Goal: Task Accomplishment & Management: Manage account settings

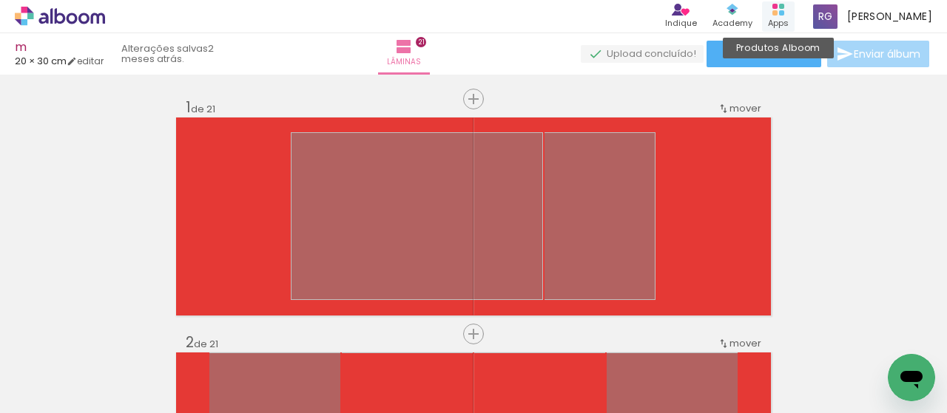
click at [780, 13] on div "Produtos Alboom Apps" at bounding box center [778, 16] width 33 height 30
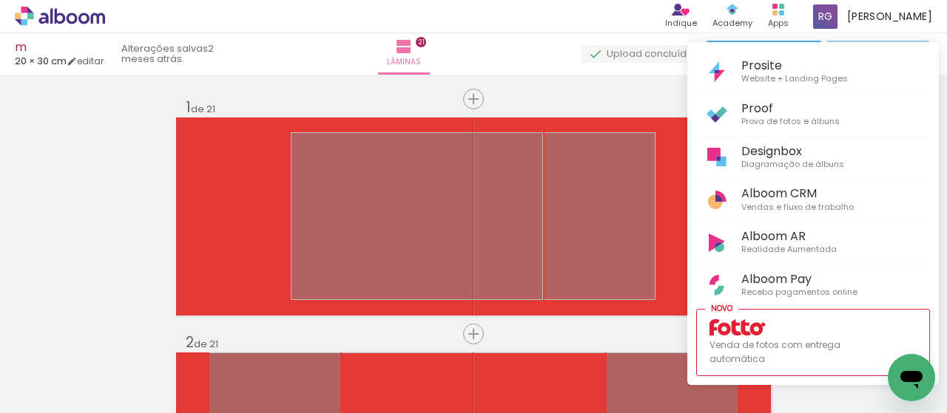
click at [863, 17] on div at bounding box center [473, 206] width 947 height 413
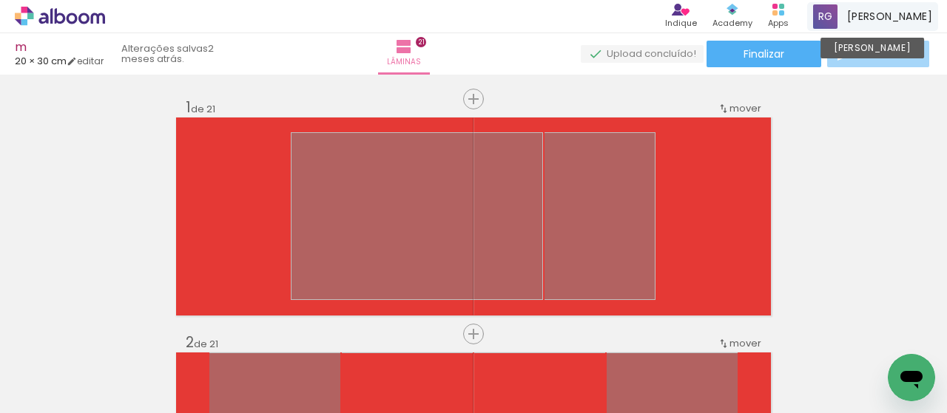
click at [873, 17] on span "[PERSON_NAME]" at bounding box center [889, 17] width 85 height 16
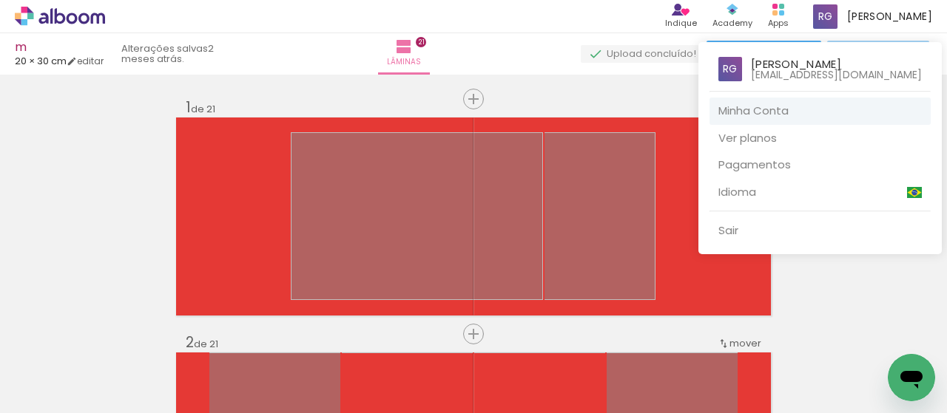
click at [791, 112] on link "Minha Conta" at bounding box center [819, 111] width 221 height 27
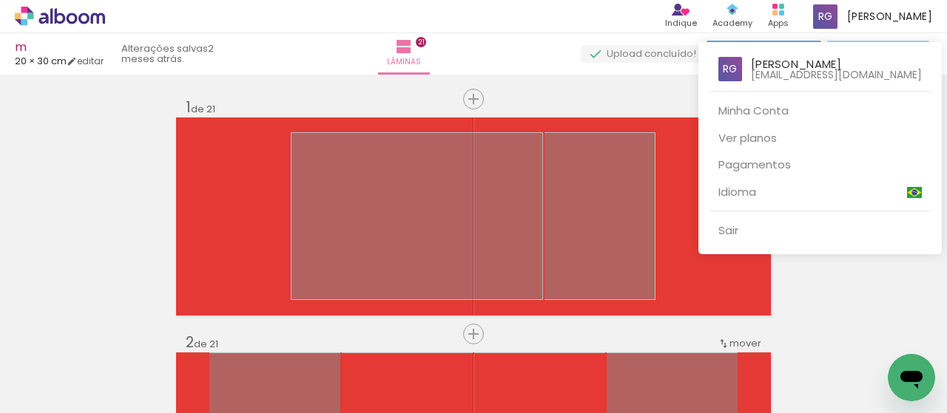
click at [909, 14] on div at bounding box center [473, 206] width 947 height 413
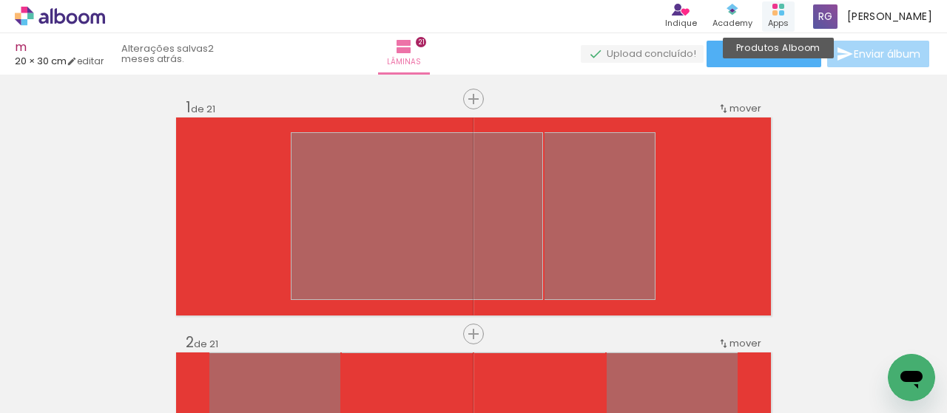
click at [784, 13] on icon at bounding box center [778, 10] width 12 height 12
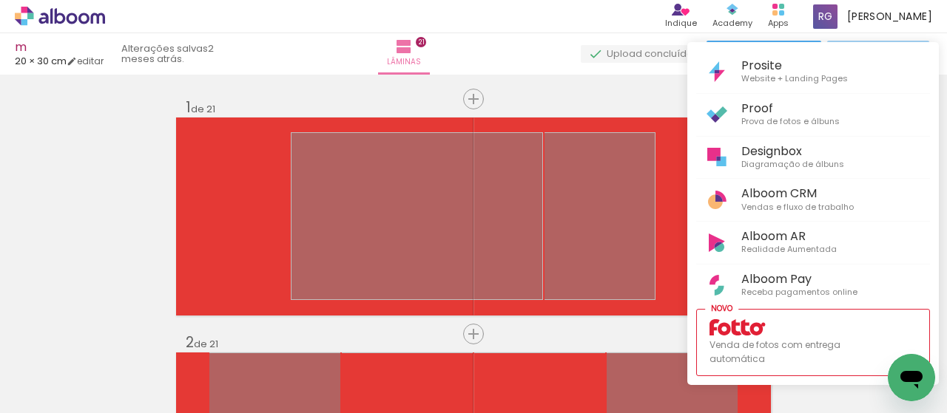
click at [704, 18] on div at bounding box center [473, 206] width 947 height 413
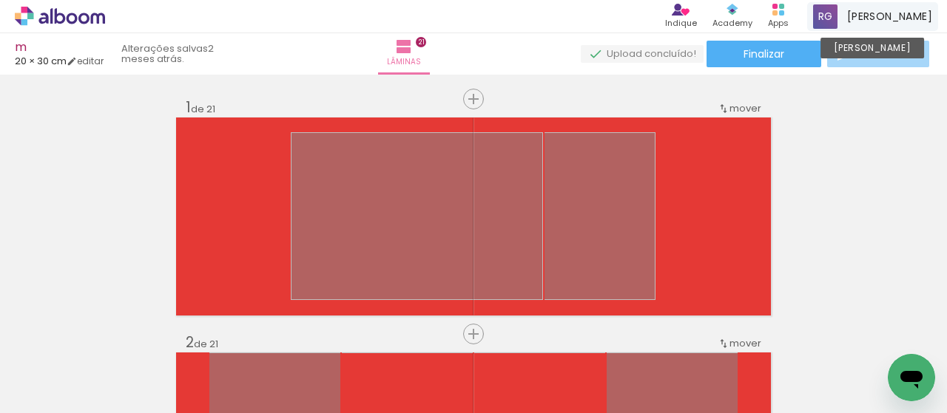
click at [887, 14] on span "[PERSON_NAME]" at bounding box center [889, 17] width 85 height 16
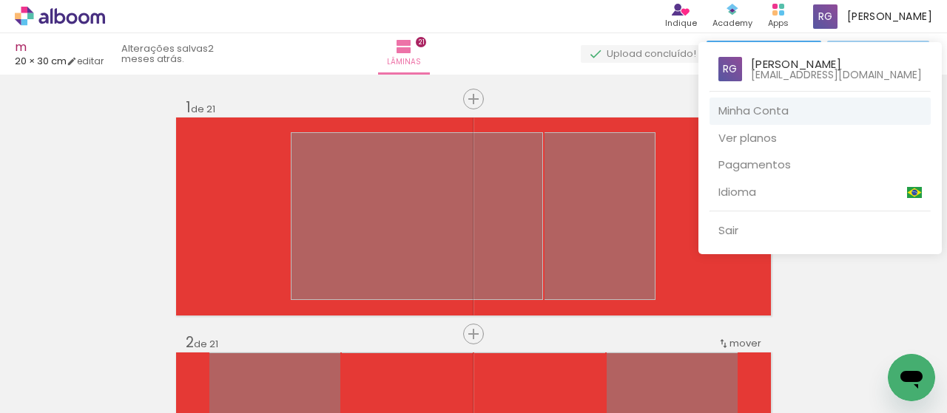
click at [797, 118] on link "Minha Conta" at bounding box center [819, 111] width 221 height 27
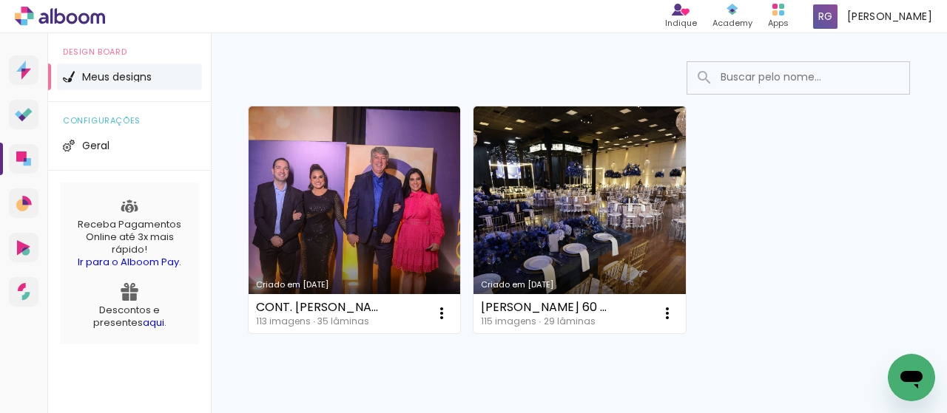
scroll to position [140, 0]
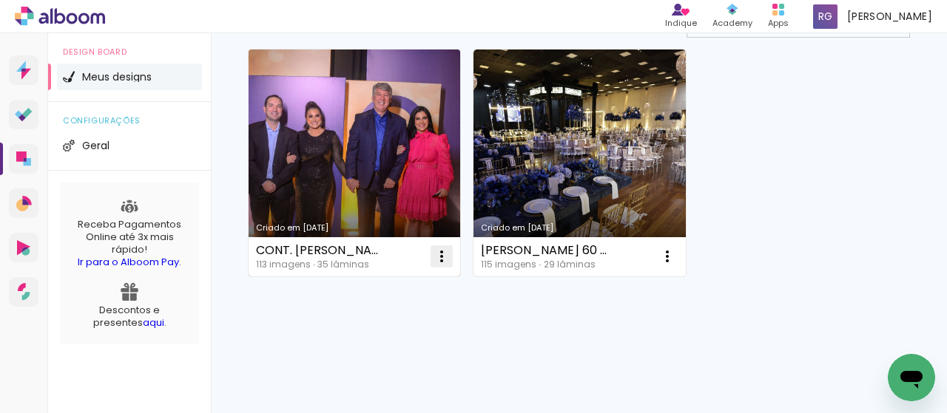
click at [439, 257] on iron-icon at bounding box center [442, 257] width 18 height 18
click at [394, 300] on paper-item "Abrir" at bounding box center [382, 290] width 148 height 30
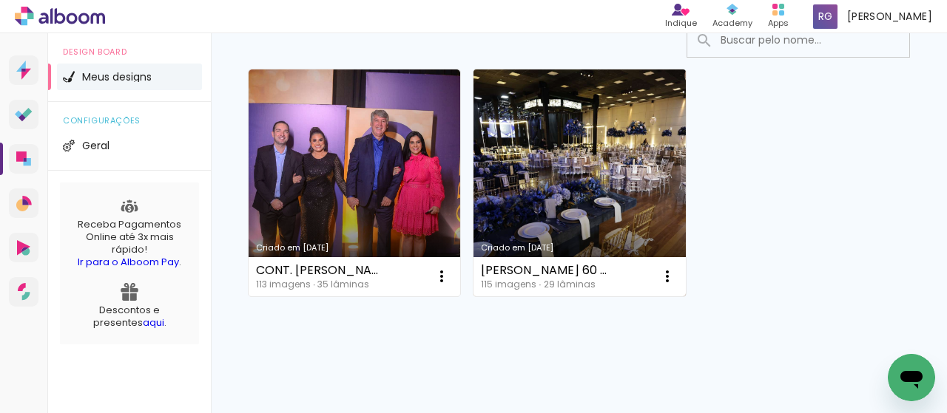
scroll to position [140, 0]
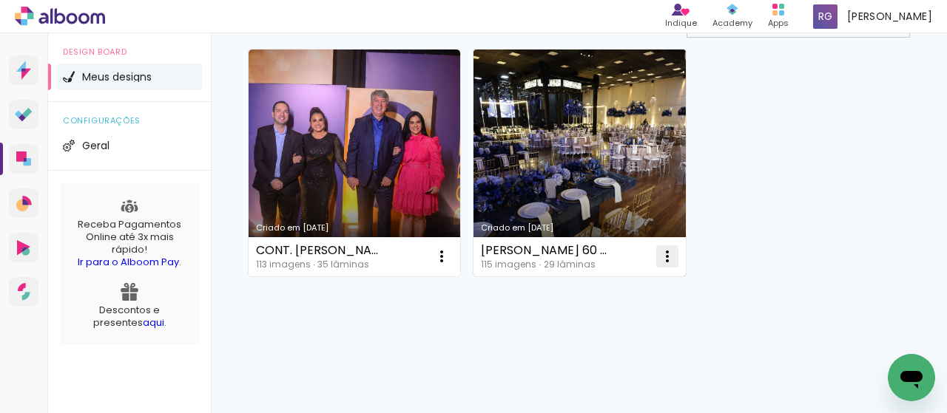
click at [668, 252] on iron-icon at bounding box center [667, 257] width 18 height 18
click at [602, 291] on paper-item "Abrir" at bounding box center [607, 290] width 148 height 30
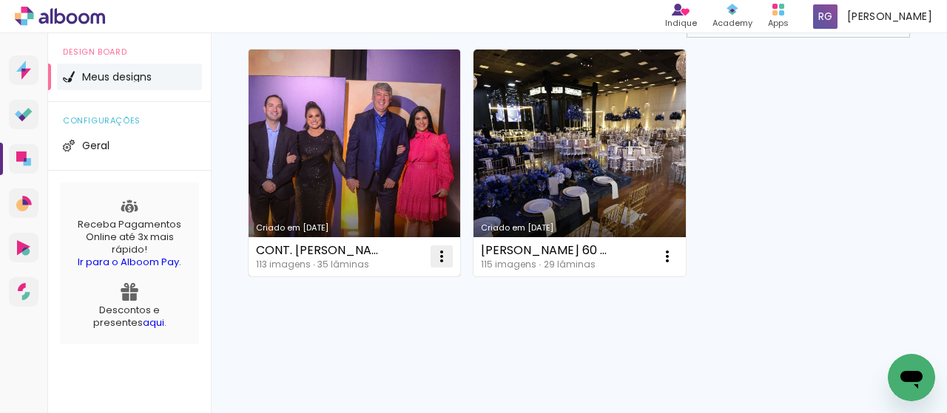
click at [443, 257] on iron-icon at bounding box center [442, 257] width 18 height 18
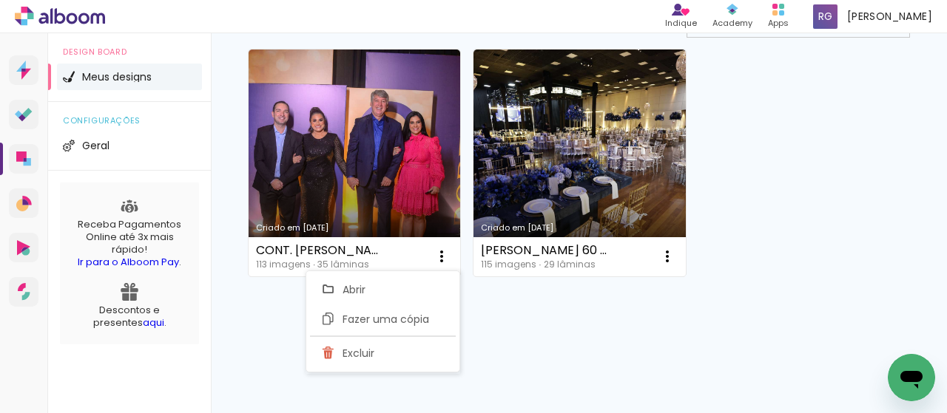
click at [274, 14] on div "Indique Indique e ganhe Conteúdo que inspira Academy Produtos Alboom Apps [PERS…" at bounding box center [473, 16] width 947 height 33
